Goal: Find specific page/section: Find specific page/section

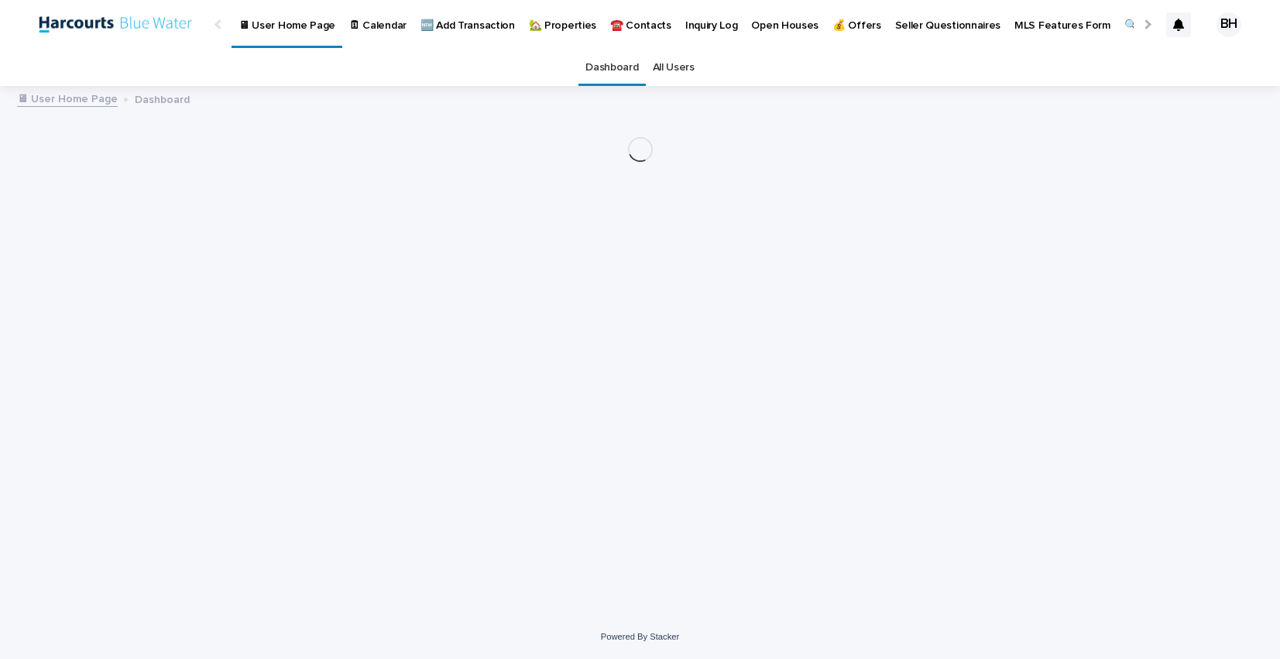
click at [552, 25] on p "🏡 Properties" at bounding box center [562, 16] width 67 height 33
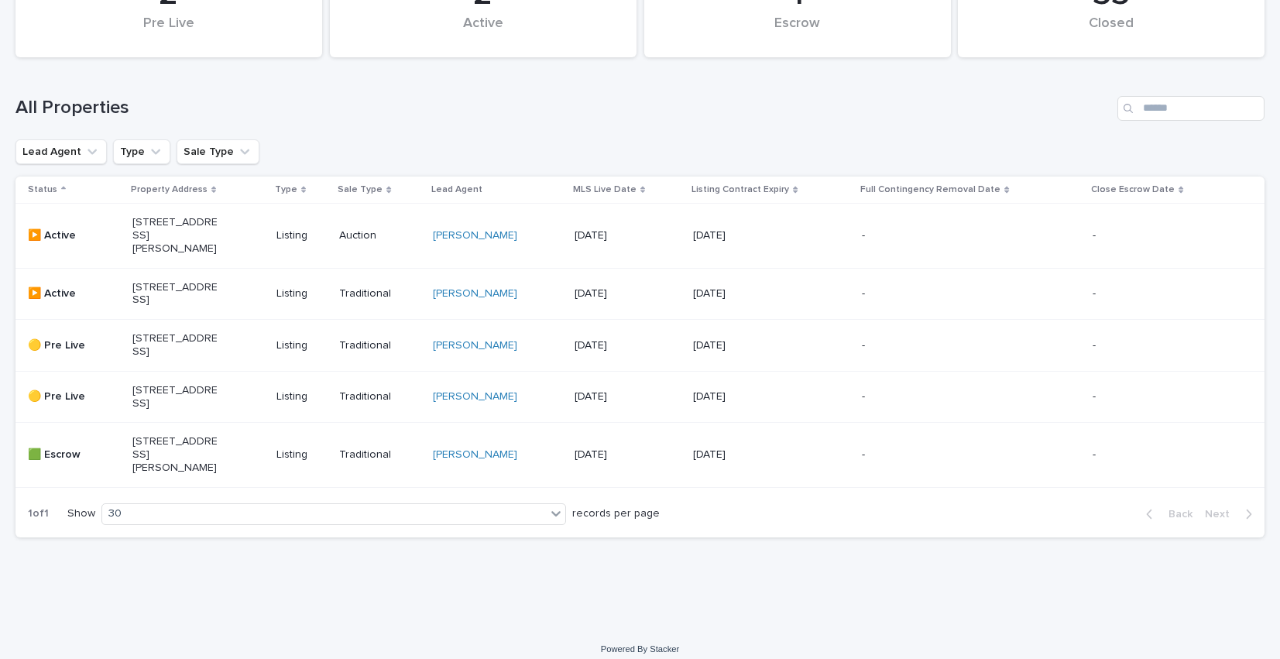
scroll to position [206, 0]
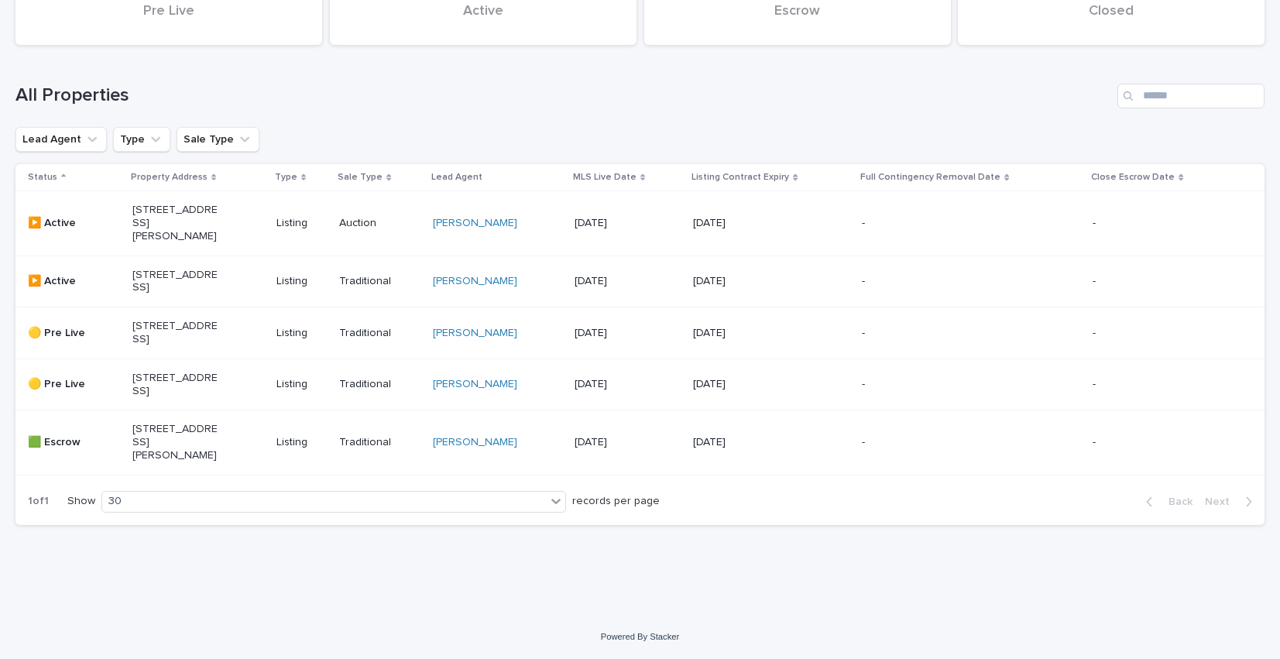
click at [161, 269] on p "[STREET_ADDRESS]" at bounding box center [175, 282] width 86 height 26
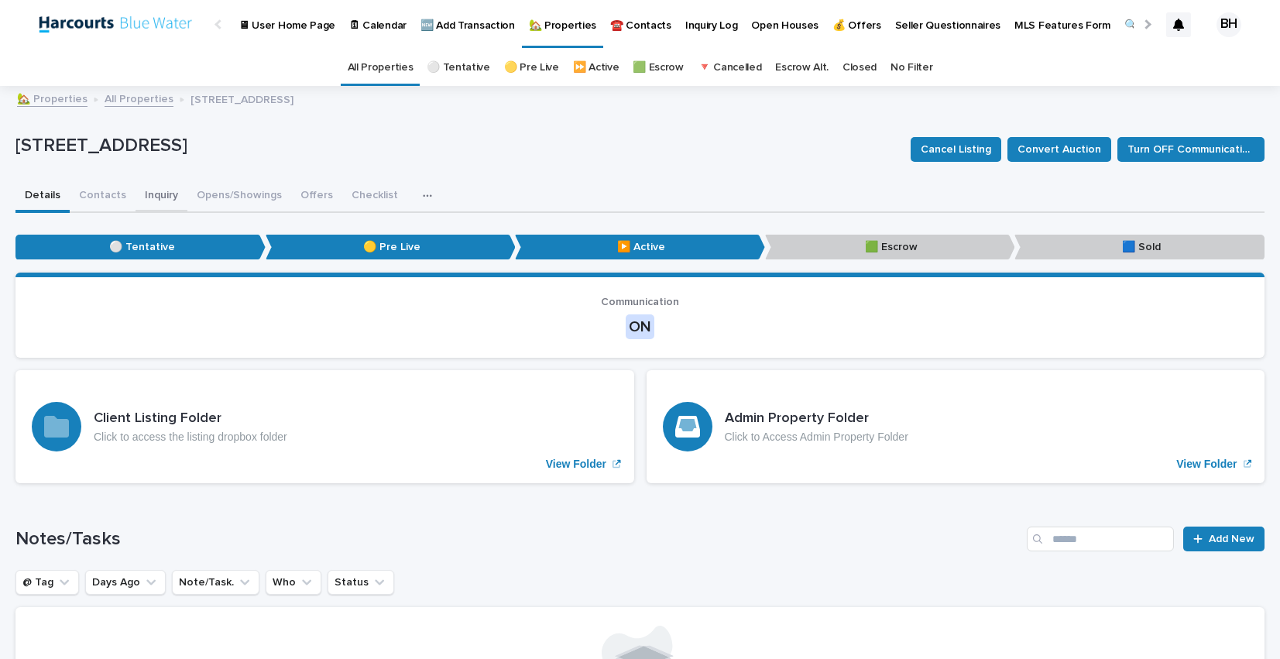
click at [165, 202] on button "Inquiry" at bounding box center [161, 196] width 52 height 33
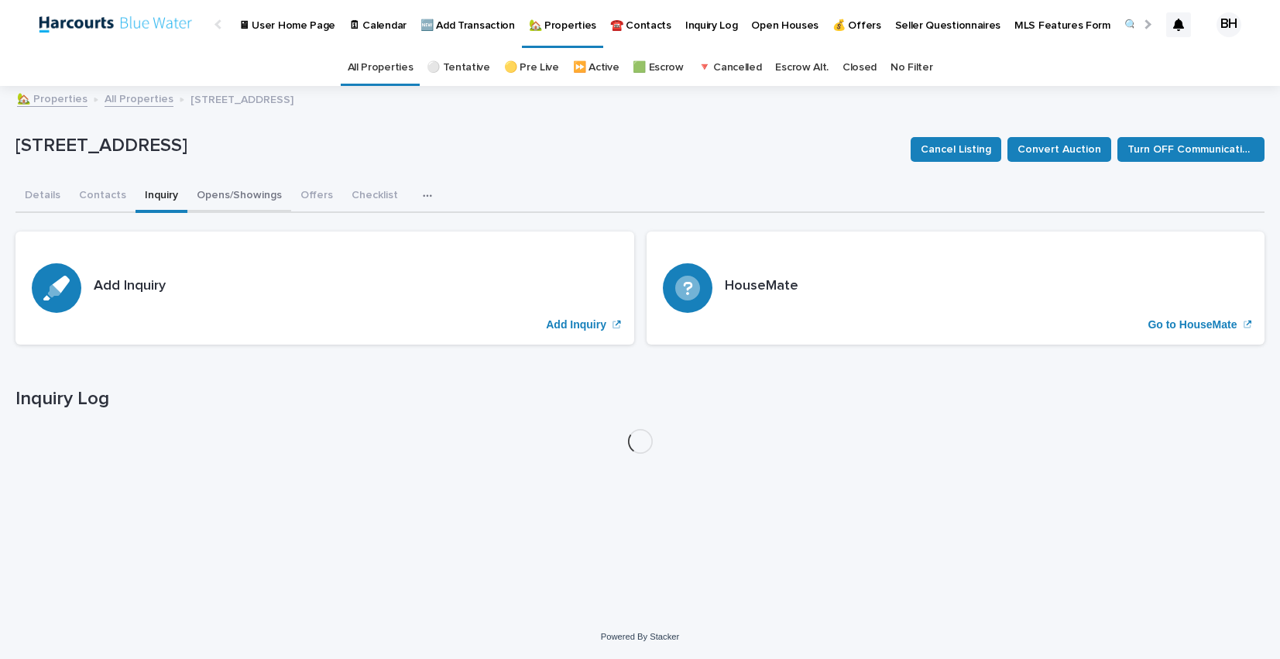
click at [224, 202] on button "Opens/Showings" at bounding box center [239, 196] width 104 height 33
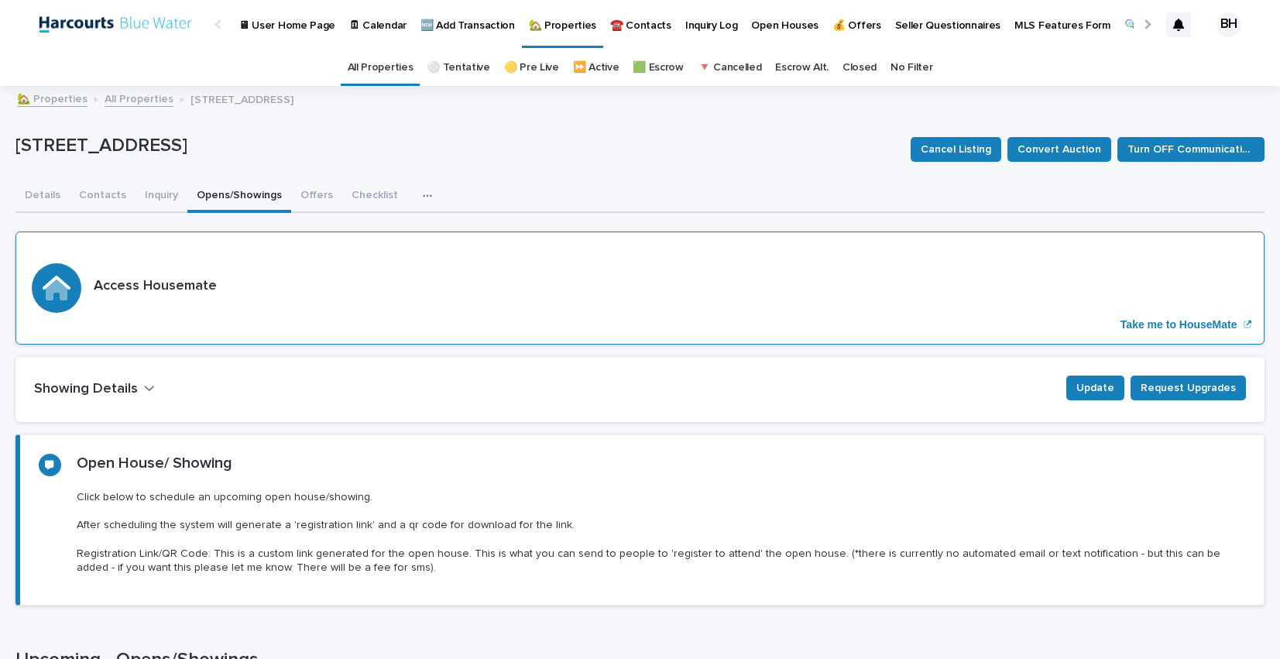
click at [505, 324] on div "Access Housemate Take me to HouseMate" at bounding box center [639, 287] width 1249 height 113
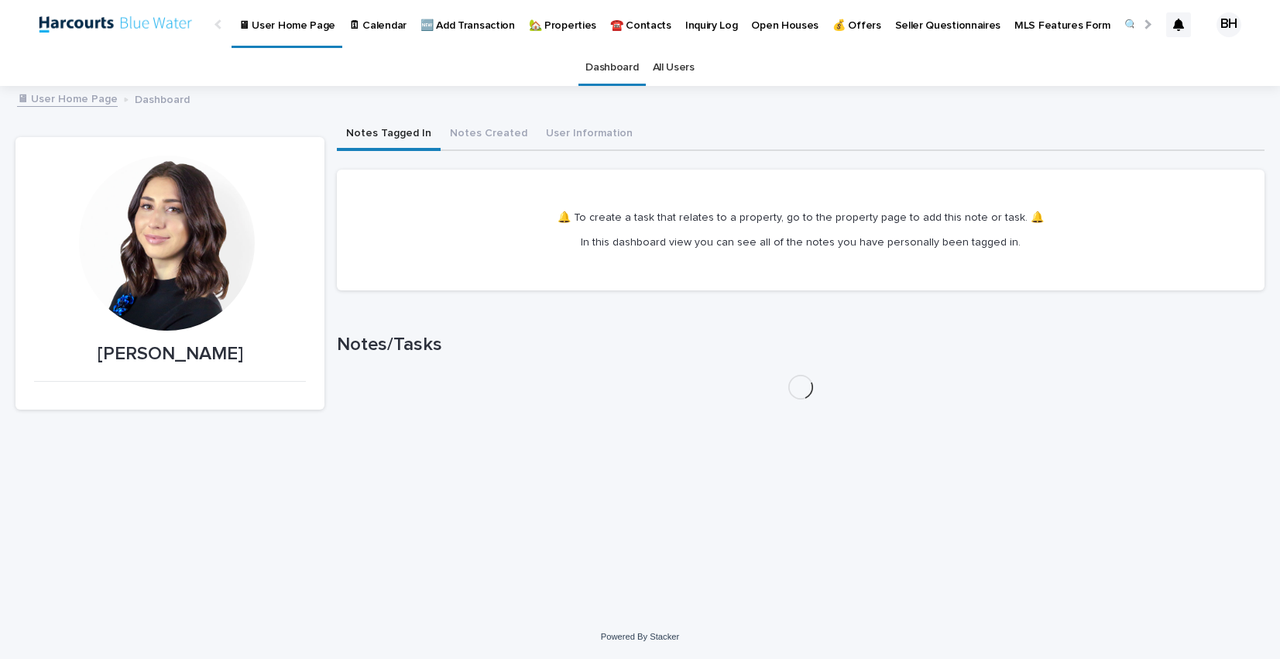
click at [540, 28] on p "🏡 Properties" at bounding box center [562, 16] width 67 height 33
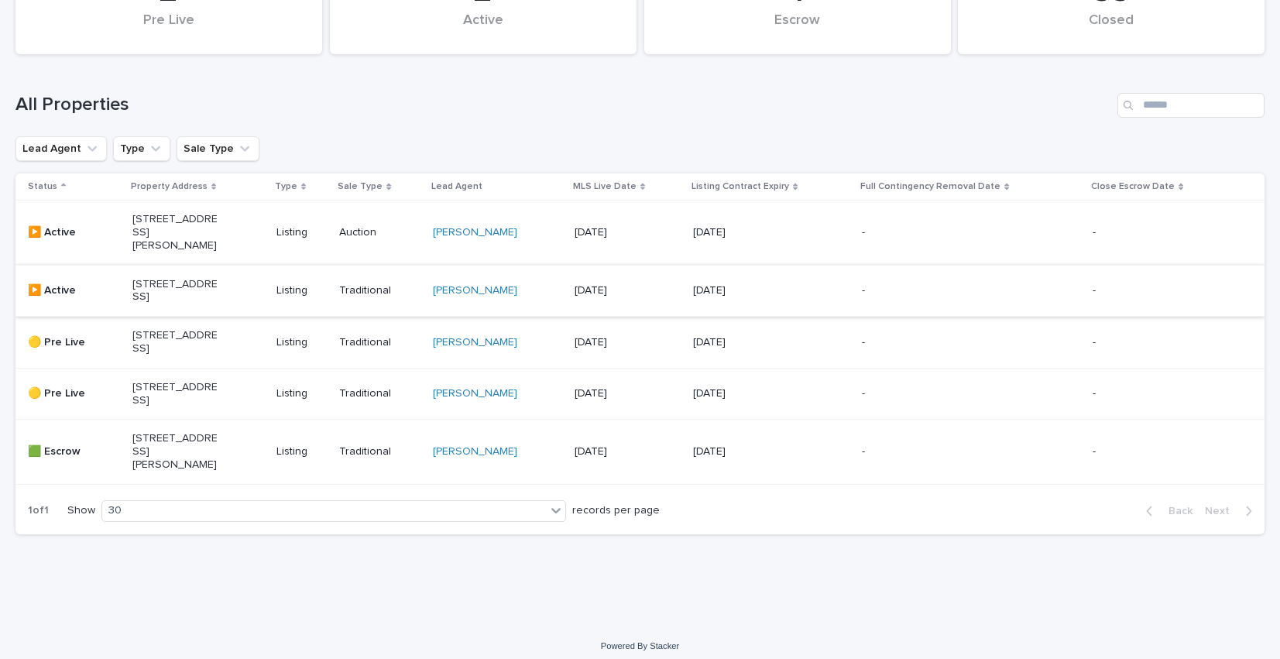
scroll to position [162, 0]
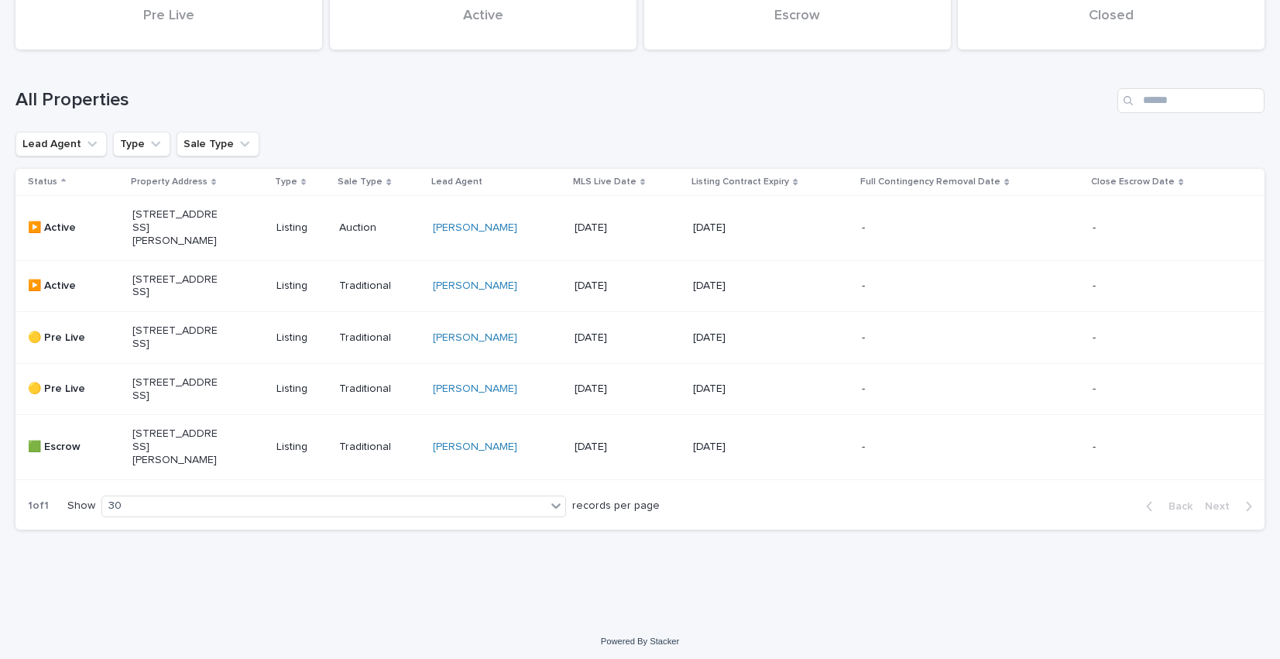
click at [194, 466] on p "[STREET_ADDRESS][PERSON_NAME]" at bounding box center [175, 446] width 86 height 39
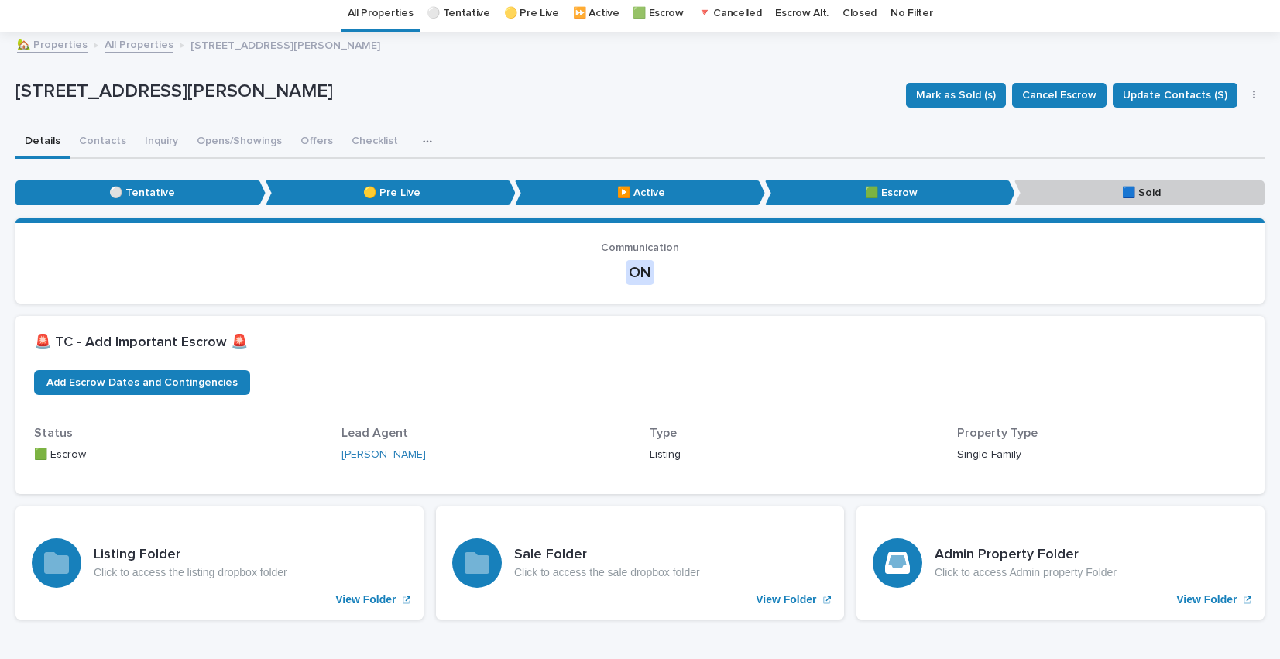
scroll to position [56, 0]
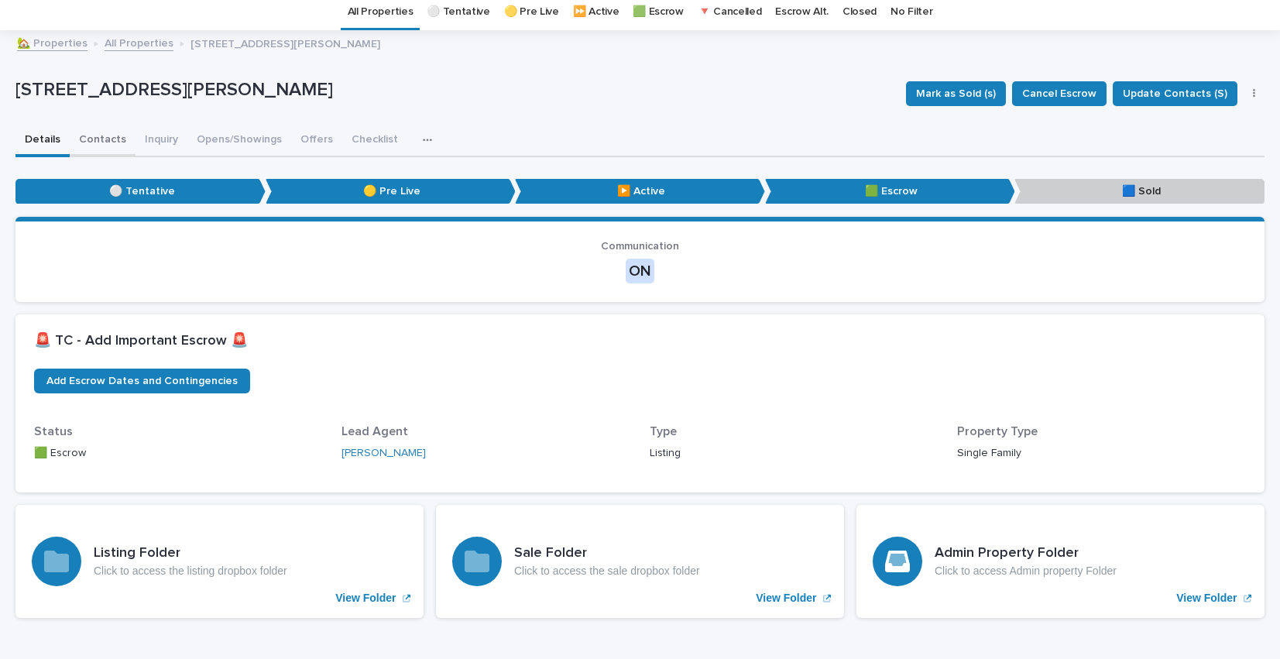
click at [115, 139] on button "Contacts" at bounding box center [103, 141] width 66 height 33
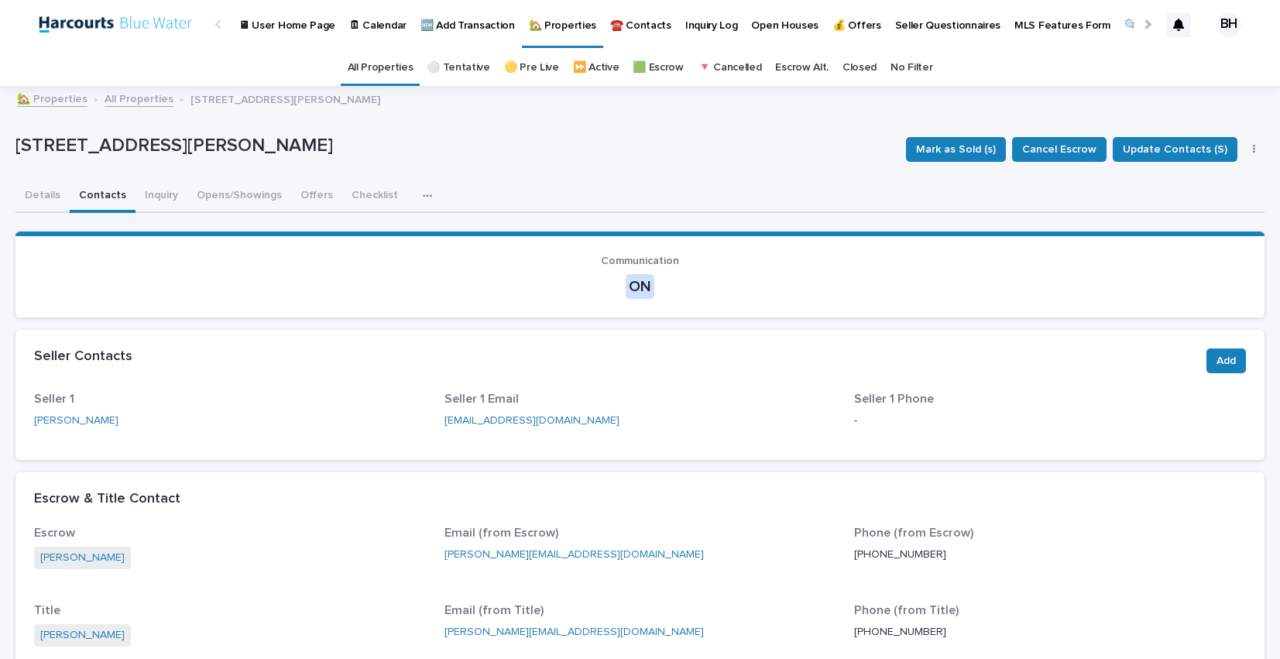
click at [848, 63] on link "Closed" at bounding box center [859, 68] width 34 height 36
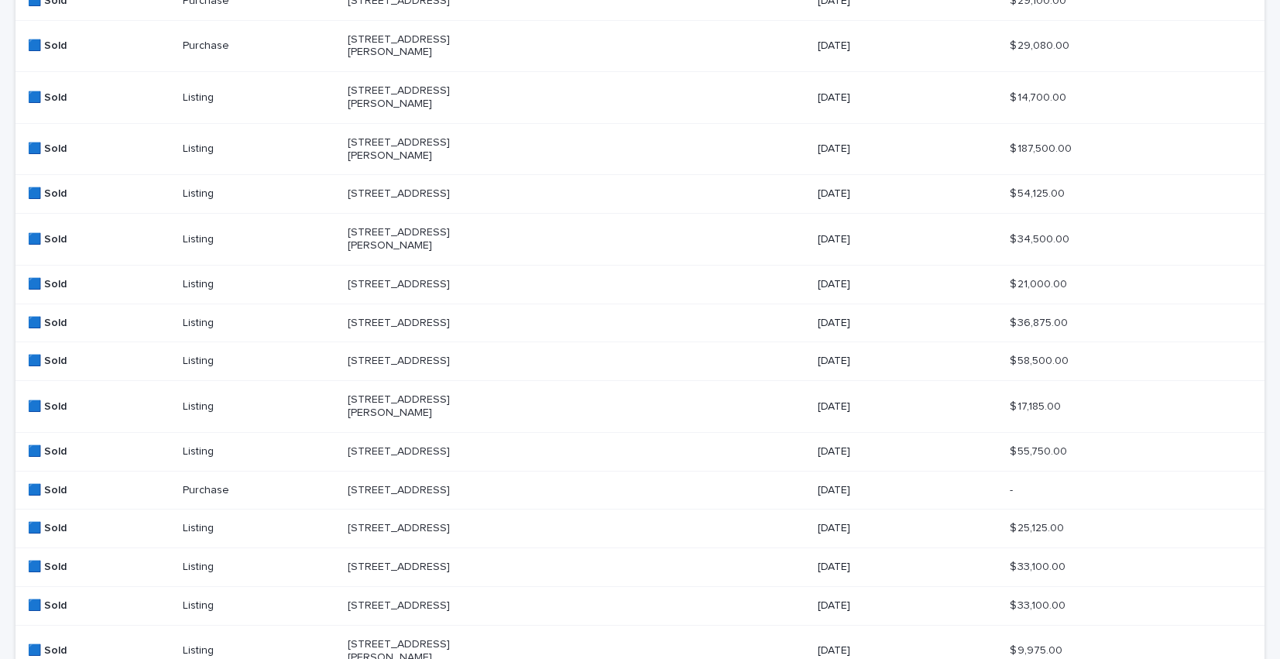
scroll to position [259, 0]
click at [474, 419] on p "[STREET_ADDRESS][PERSON_NAME]" at bounding box center [425, 405] width 155 height 26
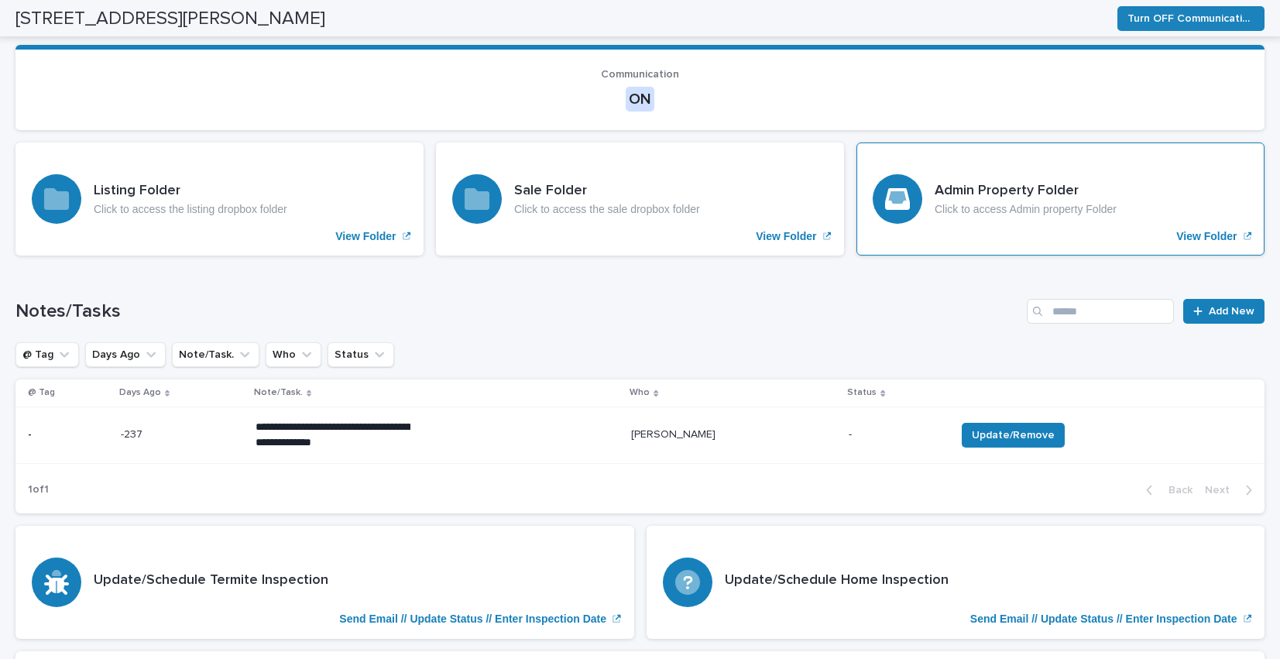
scroll to position [241, 0]
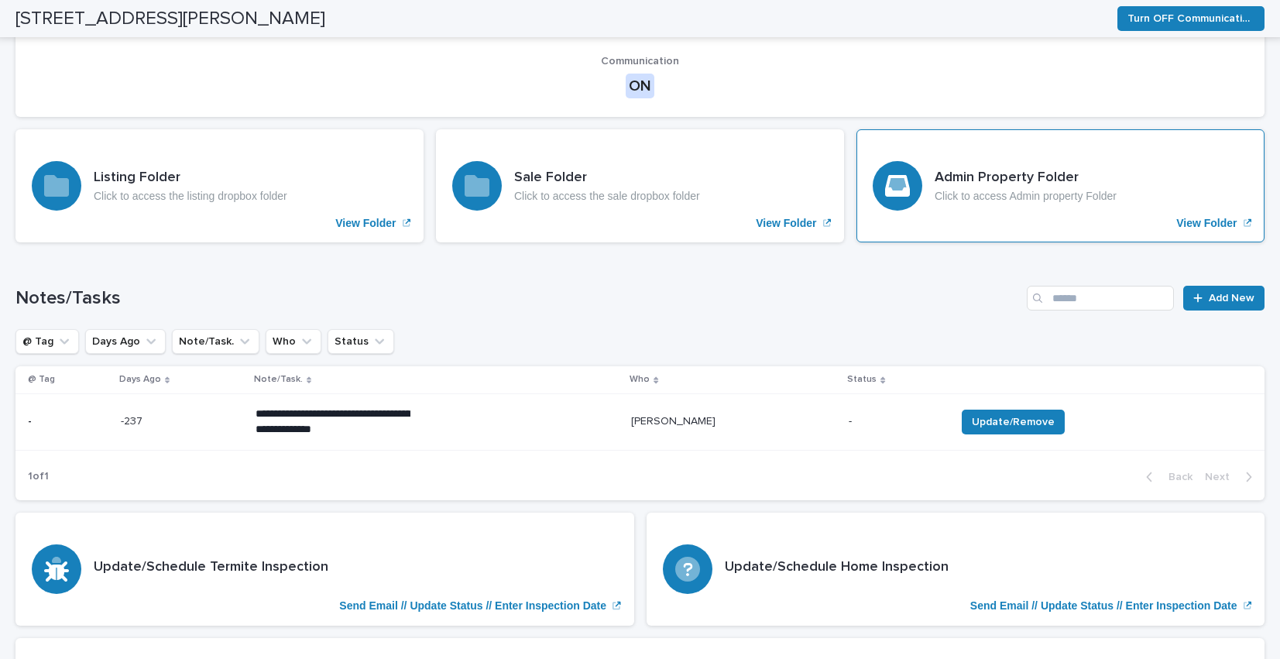
click at [1073, 196] on p "Click to access Admin property Folder" at bounding box center [1025, 196] width 182 height 13
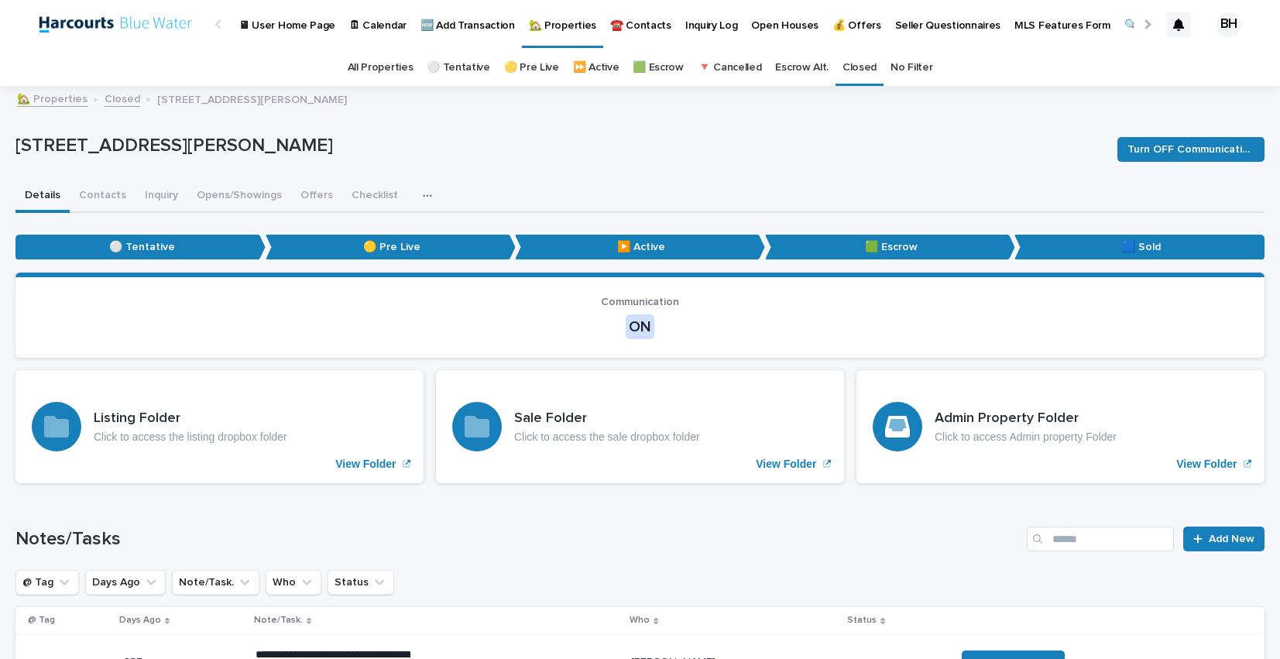
click at [54, 98] on link "🏡 Properties" at bounding box center [52, 98] width 70 height 18
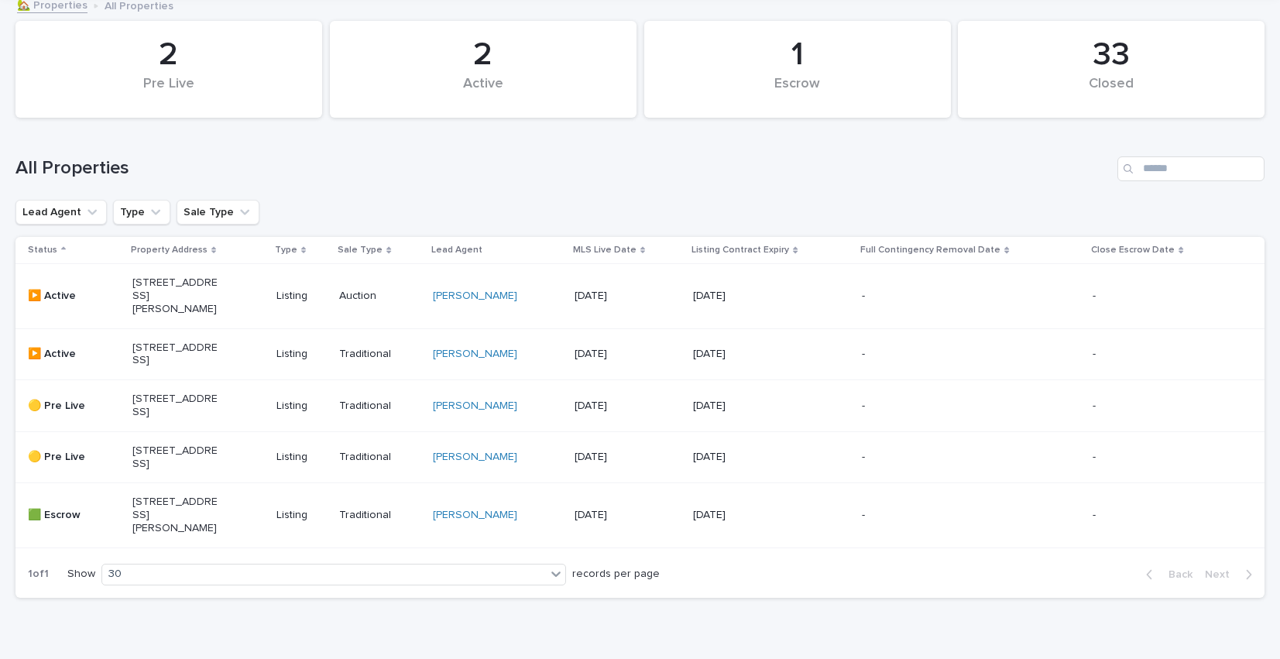
scroll to position [206, 0]
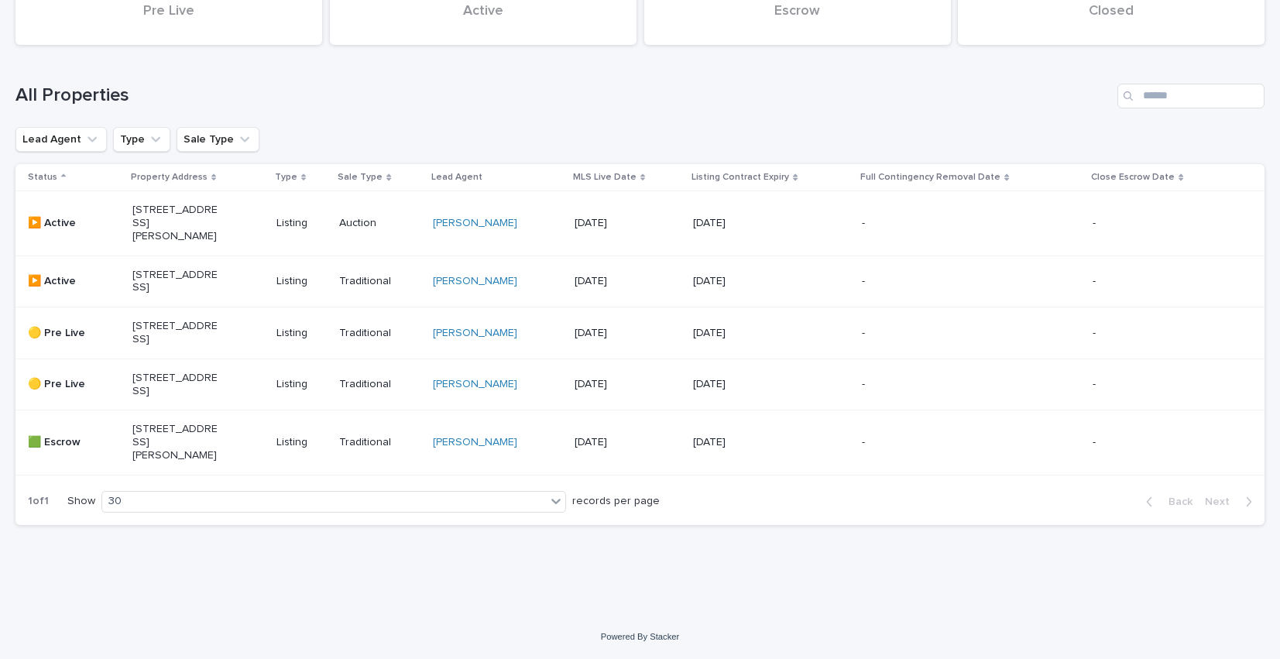
click at [162, 269] on p "[STREET_ADDRESS]" at bounding box center [175, 282] width 86 height 26
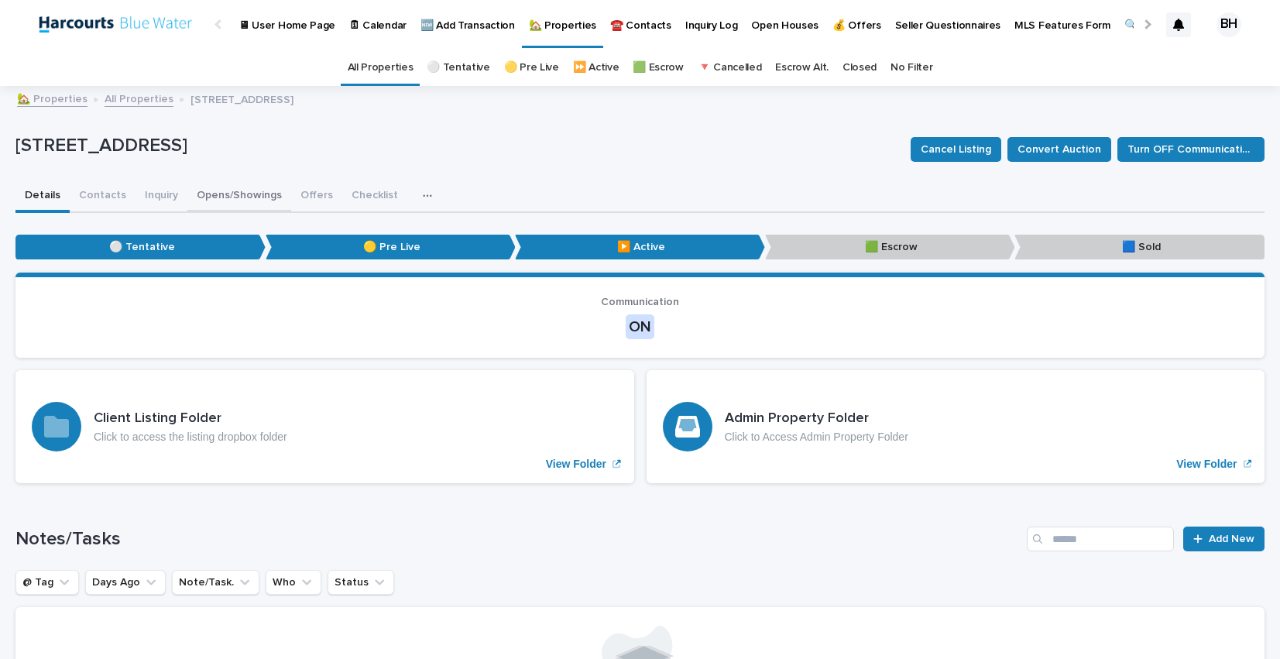
click at [255, 198] on button "Opens/Showings" at bounding box center [239, 196] width 104 height 33
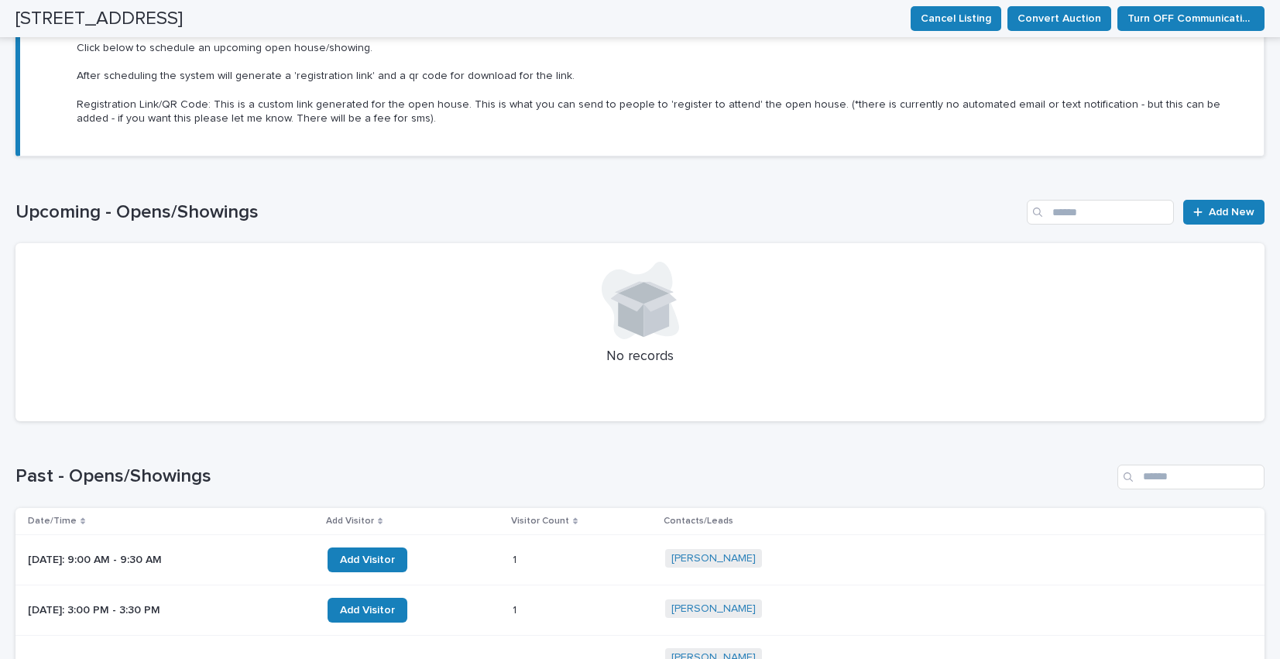
scroll to position [434, 0]
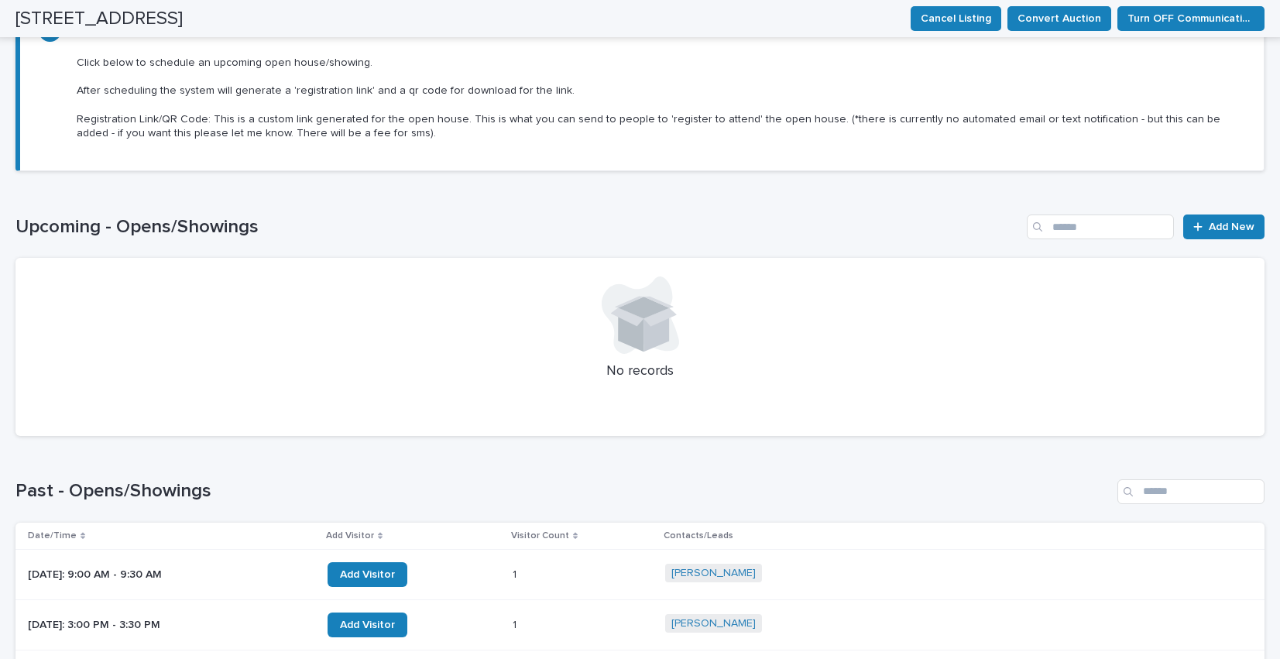
click at [640, 199] on div "Loading... Saving… Upcoming - Opens/Showings Add New No records" at bounding box center [639, 315] width 1249 height 265
click at [640, 207] on div "Loading... Saving… Upcoming - Opens/Showings Add New No records" at bounding box center [639, 315] width 1249 height 265
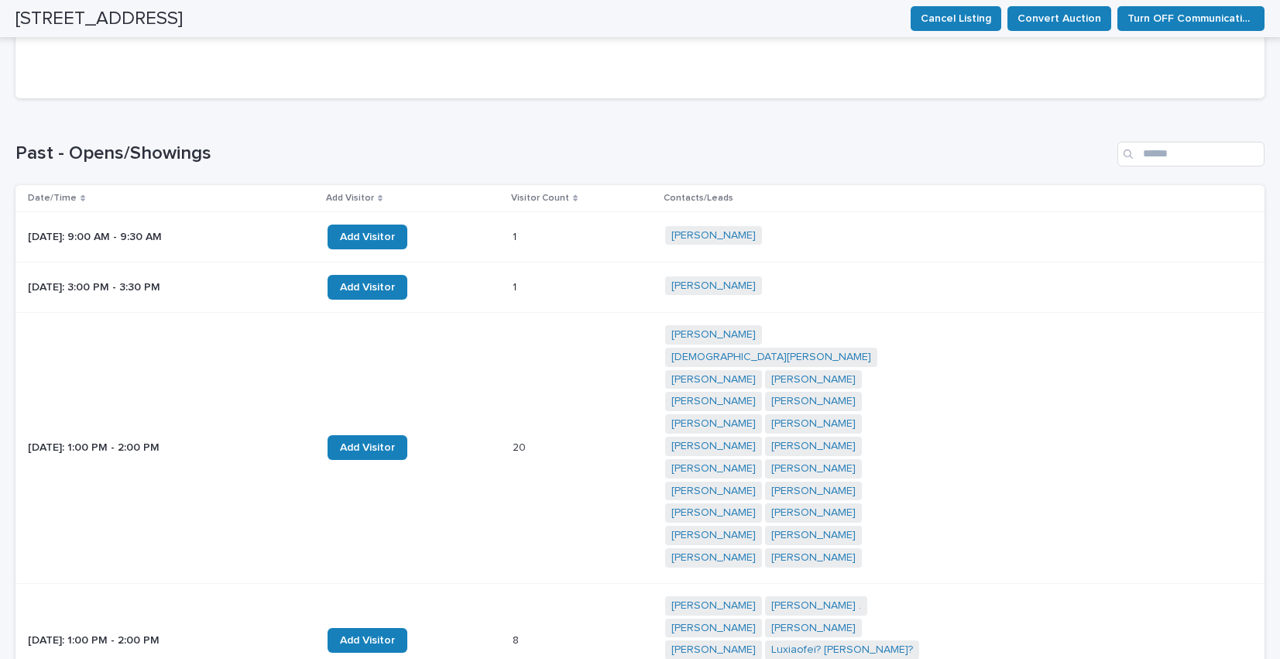
scroll to position [805, 0]
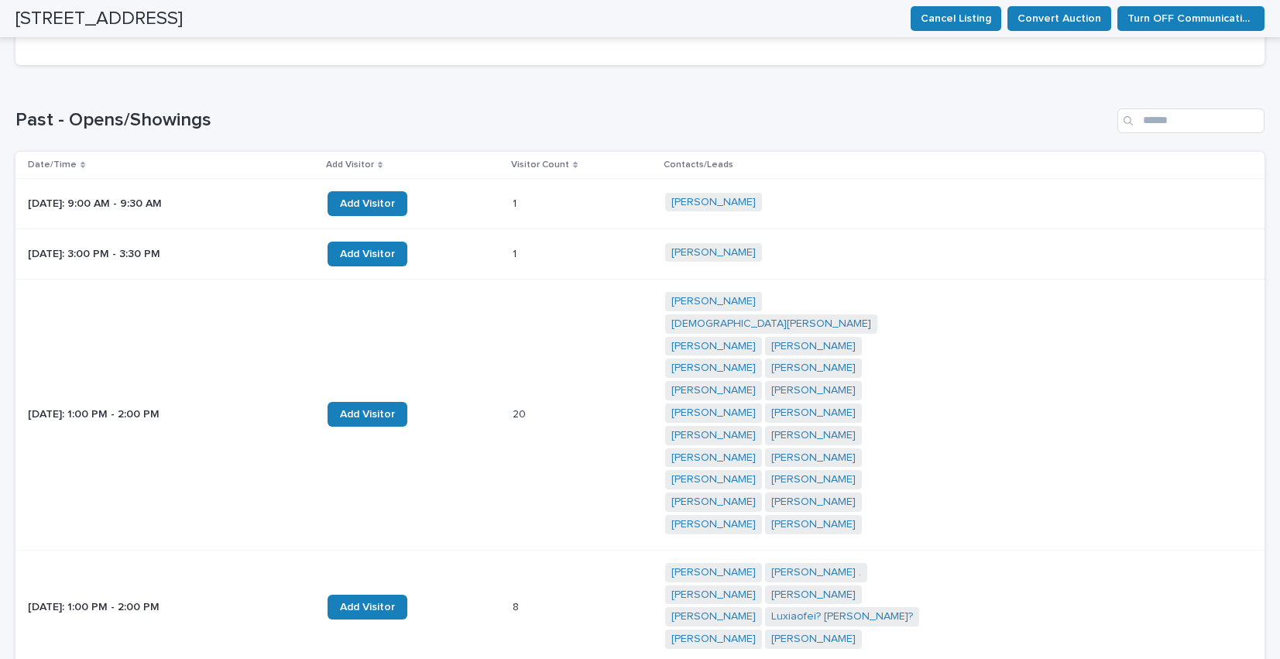
click at [597, 91] on div "Loading... Saving… Past - Opens/Showings Date/Time Add Visitor Visitor Count Co…" at bounding box center [639, 401] width 1249 height 649
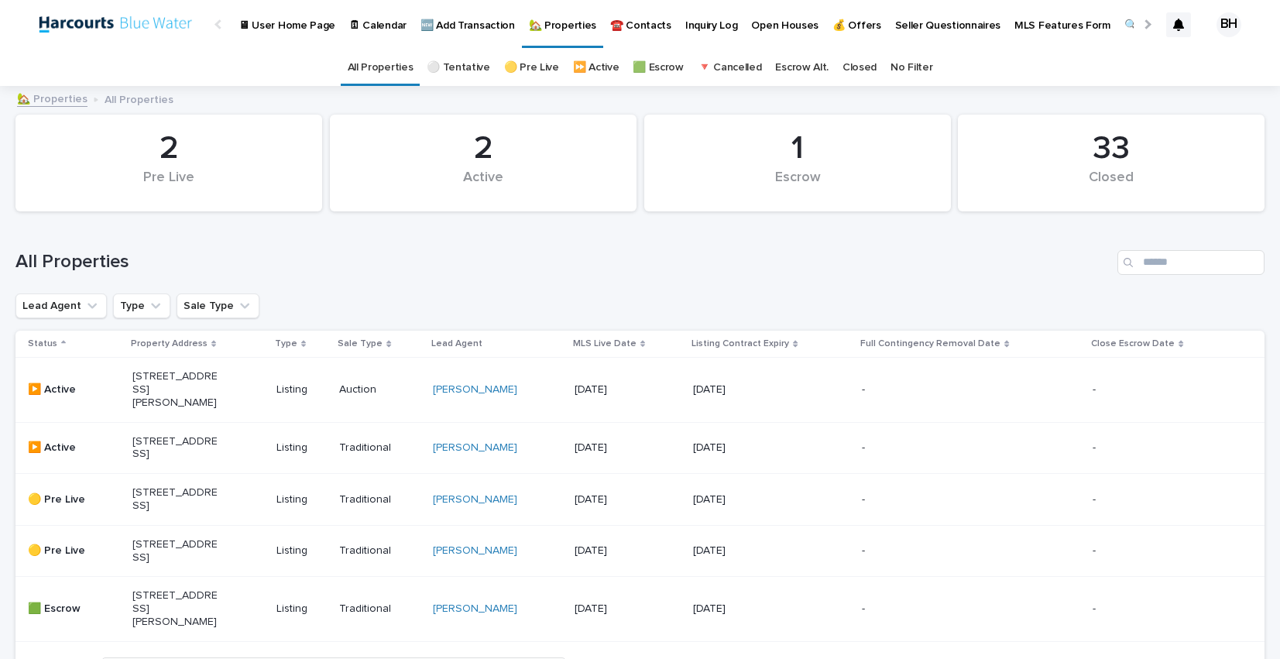
click at [625, 28] on p "☎️ Contacts" at bounding box center [640, 16] width 61 height 33
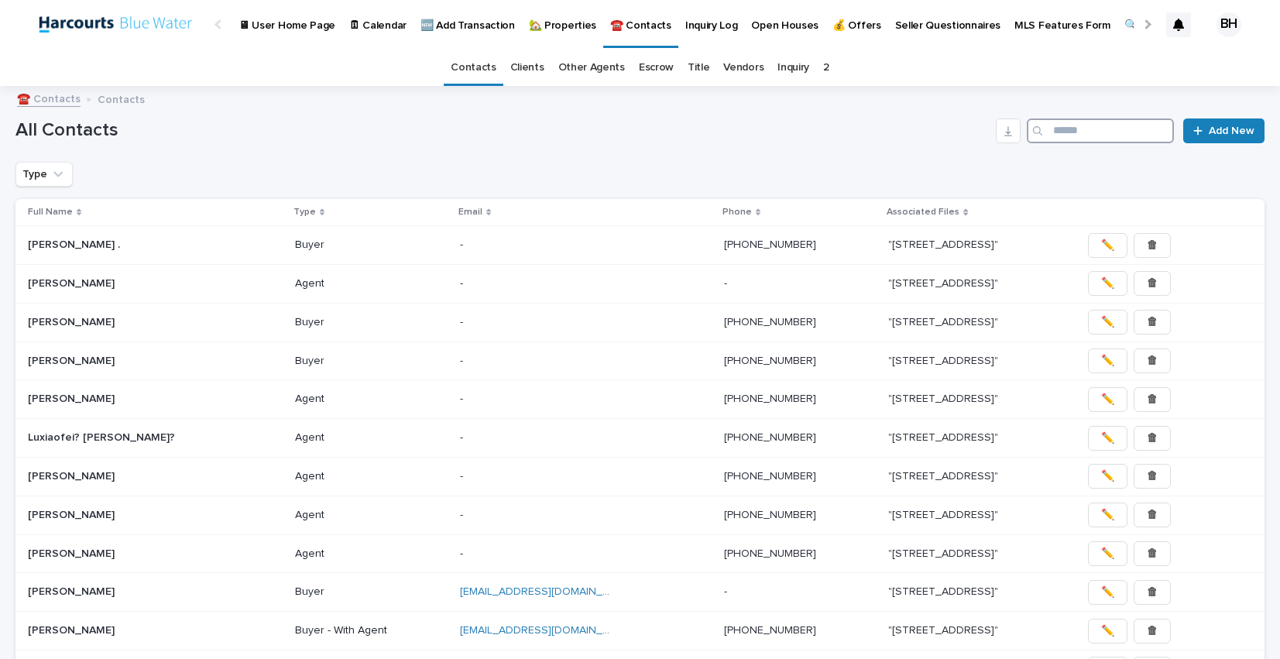
click at [1131, 139] on input "Search" at bounding box center [1099, 130] width 147 height 25
type input "*****"
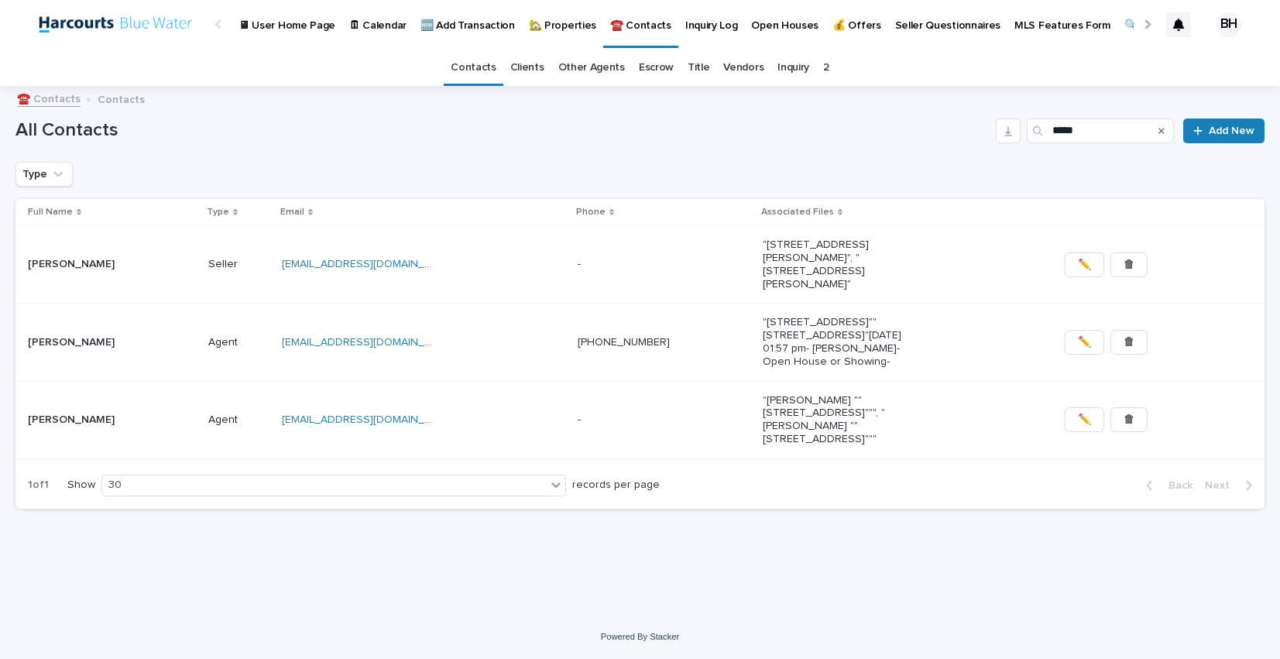
click at [221, 266] on div "Seller" at bounding box center [239, 265] width 62 height 26
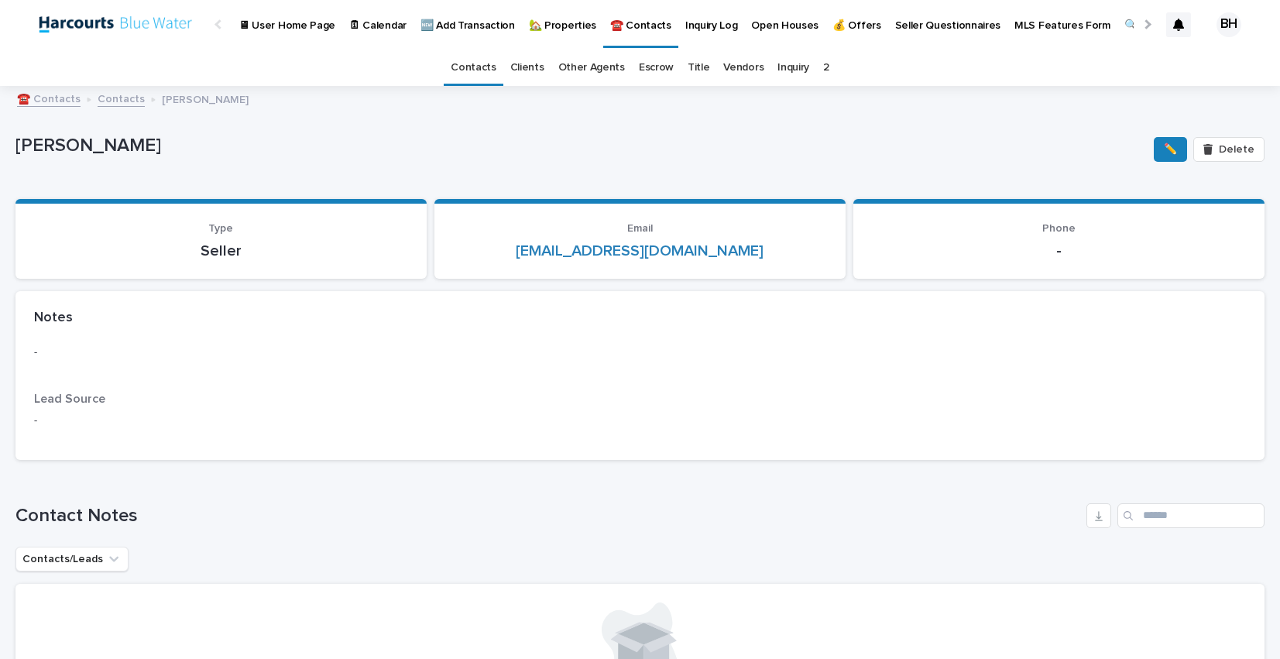
click at [115, 103] on link "Contacts" at bounding box center [121, 98] width 47 height 18
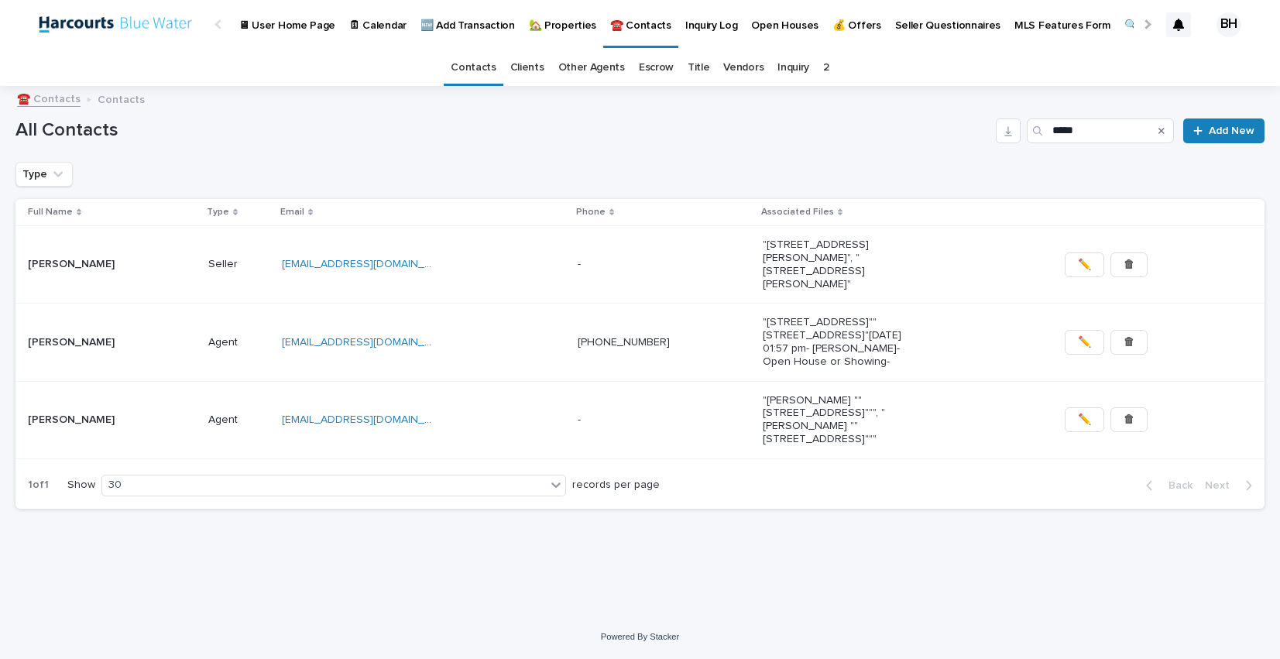
click at [649, 151] on div "All Contacts ***** Add New" at bounding box center [639, 124] width 1249 height 74
click at [549, 28] on p "🏡 Properties" at bounding box center [562, 16] width 67 height 33
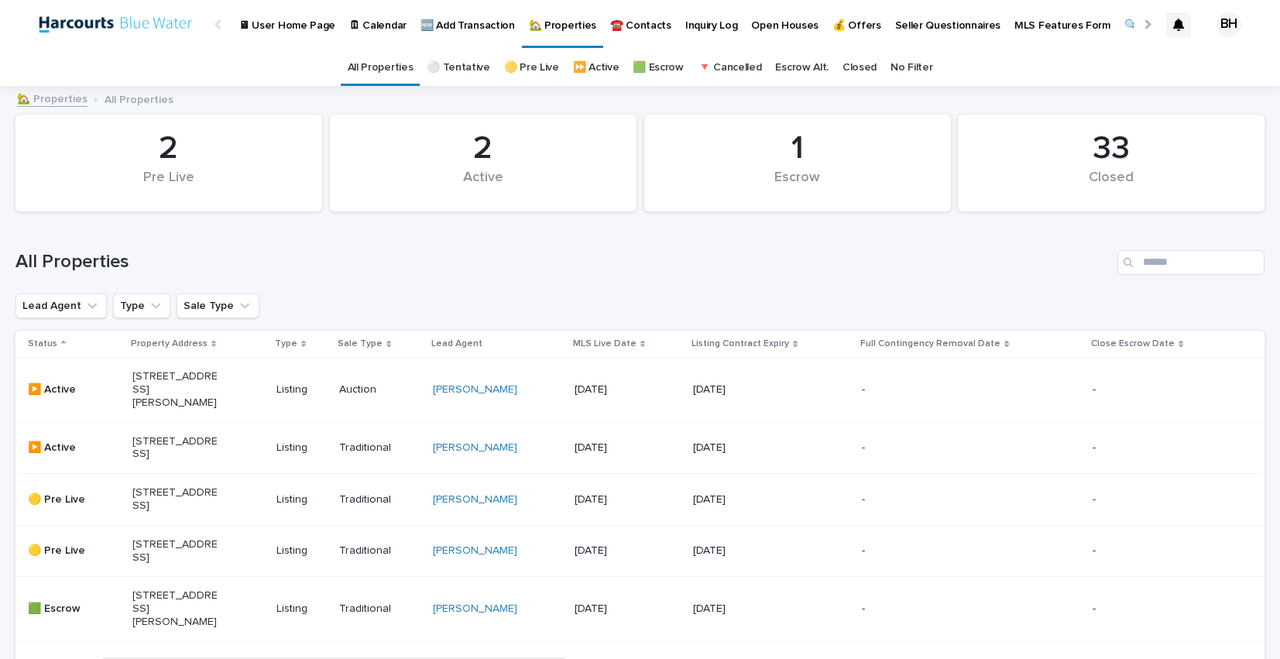
click at [1151, 24] on div at bounding box center [1145, 24] width 25 height 48
click at [1149, 22] on div at bounding box center [1146, 24] width 10 height 10
click at [855, 72] on link "Closed" at bounding box center [859, 68] width 34 height 36
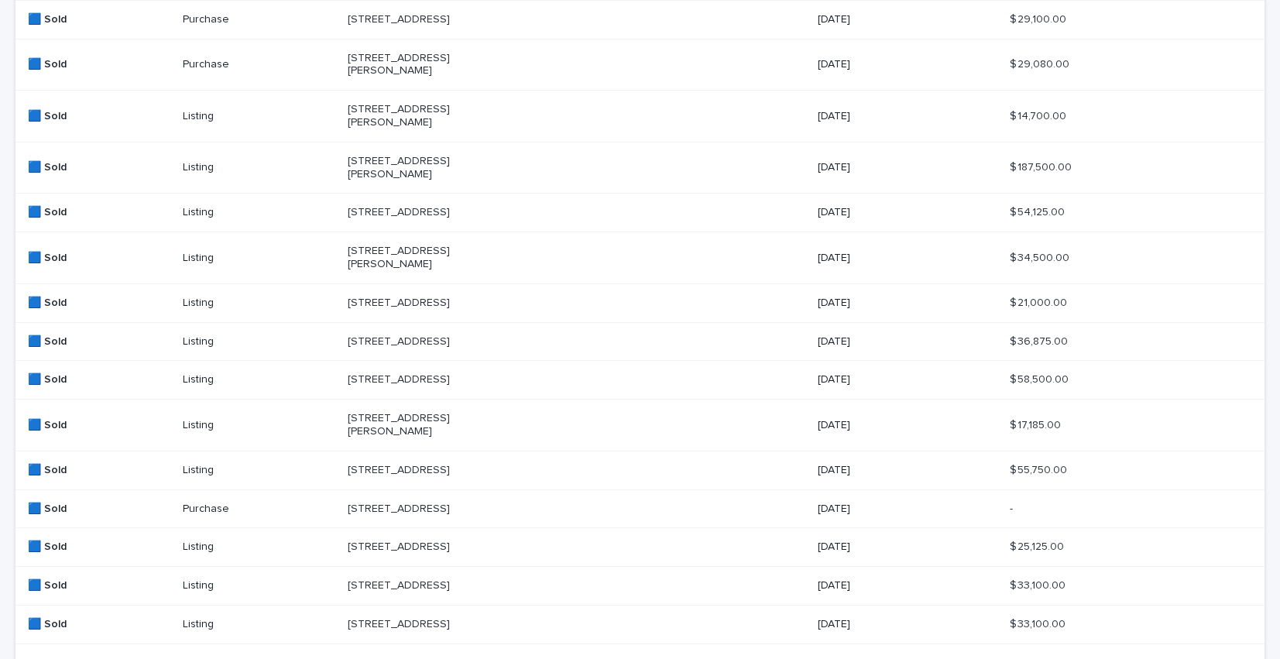
scroll to position [241, 0]
click at [489, 437] on p "[STREET_ADDRESS][PERSON_NAME]" at bounding box center [425, 424] width 155 height 26
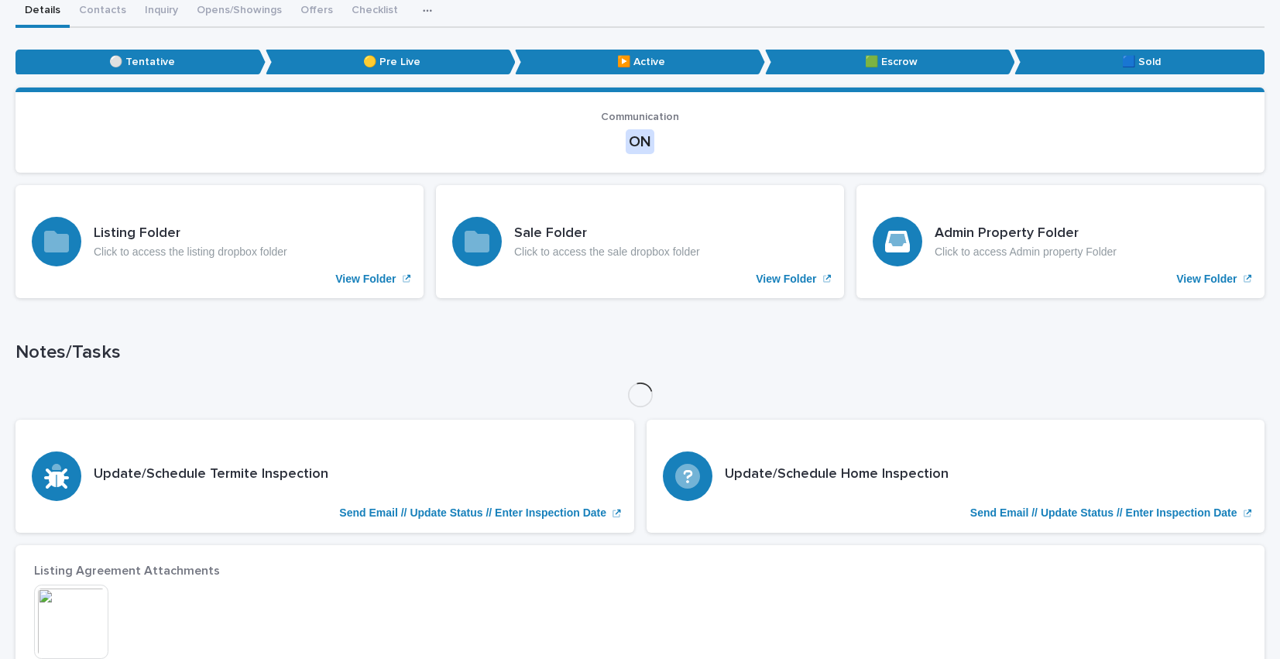
scroll to position [190, 0]
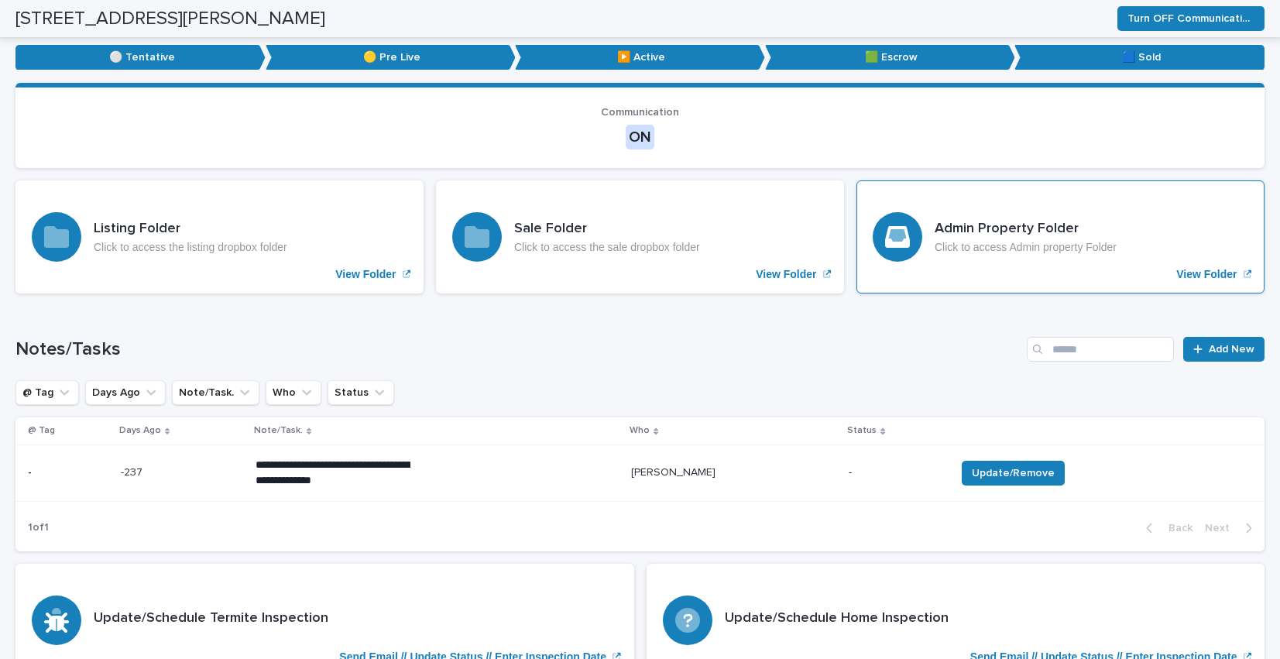
click at [1050, 248] on p "Click to access Admin property Folder" at bounding box center [1025, 247] width 182 height 13
